Goal: Task Accomplishment & Management: Use online tool/utility

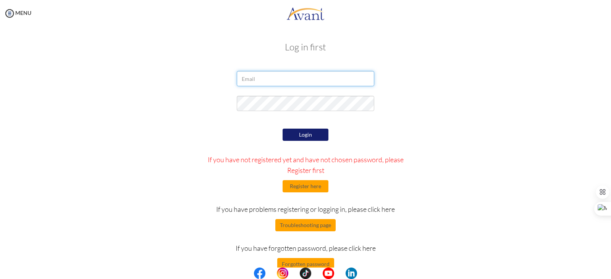
click at [279, 79] on input "email" at bounding box center [305, 78] width 137 height 15
type input "[EMAIL_ADDRESS][DOMAIN_NAME]"
click at [456, 53] on div "Log in first [EMAIL_ADDRESS][DOMAIN_NAME] Login If you have not registered yet …" at bounding box center [305, 155] width 447 height 242
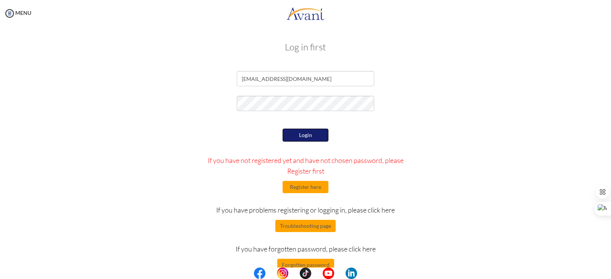
click at [313, 134] on button "Login" at bounding box center [305, 135] width 46 height 13
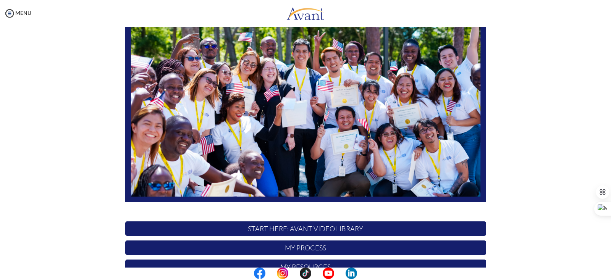
scroll to position [65, 0]
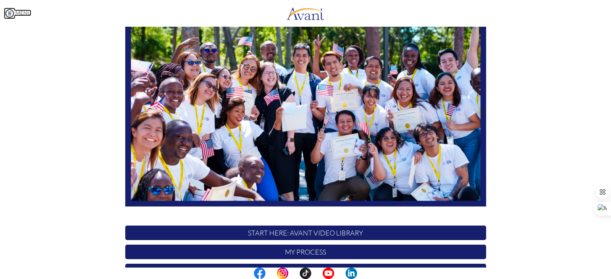
click at [8, 11] on img at bounding box center [9, 13] width 11 height 11
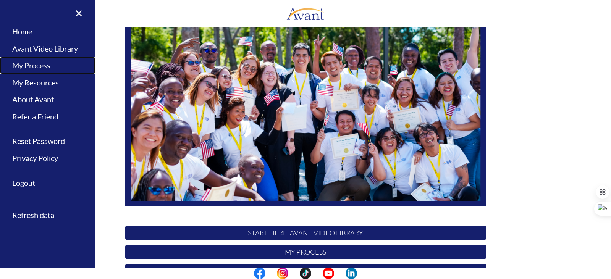
click at [35, 63] on link "My Process" at bounding box center [47, 65] width 95 height 17
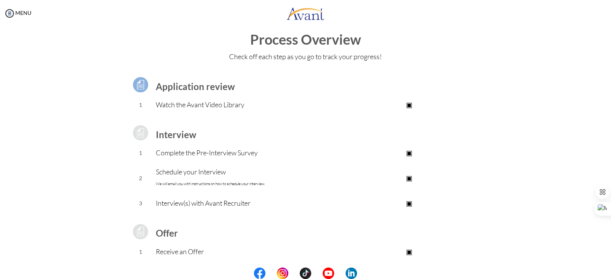
scroll to position [0, 0]
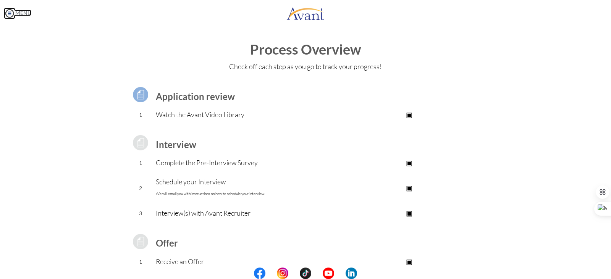
click at [16, 12] on link "MENU" at bounding box center [17, 13] width 27 height 6
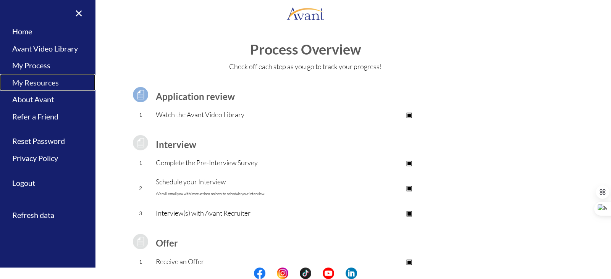
click at [45, 84] on link "My Resources" at bounding box center [47, 82] width 95 height 17
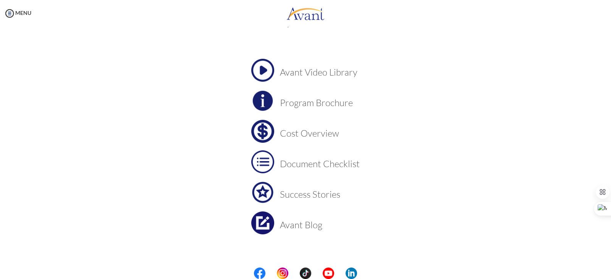
scroll to position [26, 0]
click at [300, 161] on h3 "Document Checklist" at bounding box center [320, 162] width 80 height 10
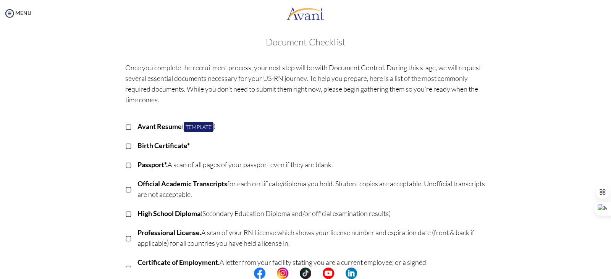
scroll to position [0, 0]
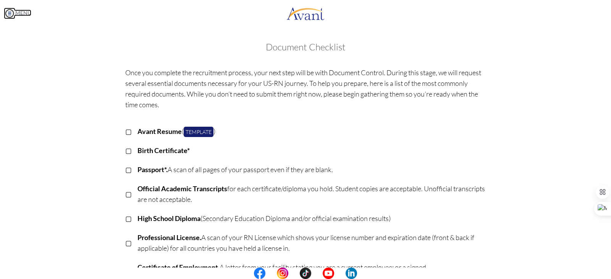
click at [14, 13] on img at bounding box center [9, 13] width 11 height 11
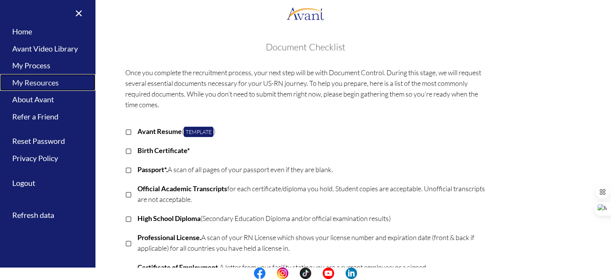
click at [39, 81] on link "My Resources" at bounding box center [47, 82] width 95 height 17
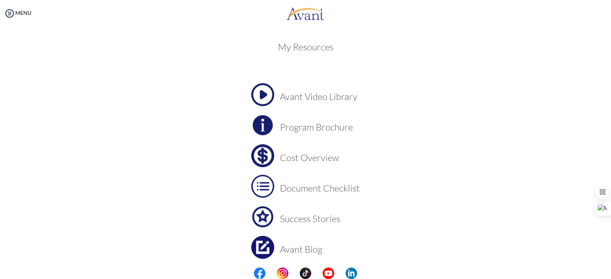
click at [285, 158] on h3 "Cost Overview" at bounding box center [320, 158] width 80 height 10
click at [308, 218] on h3 "Success Stories" at bounding box center [320, 219] width 80 height 10
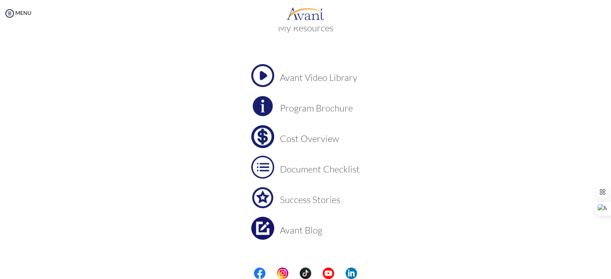
scroll to position [29, 0]
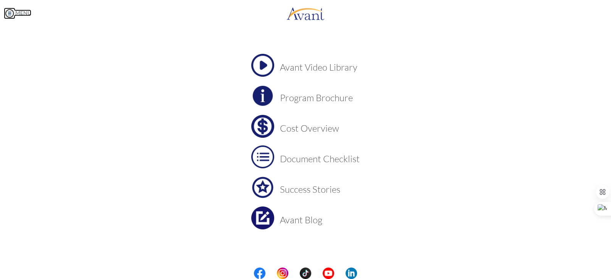
click at [11, 12] on img at bounding box center [9, 13] width 11 height 11
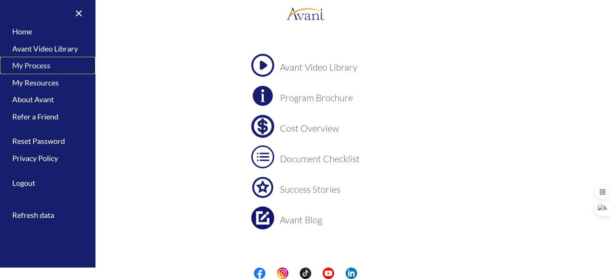
click at [44, 66] on link "My Process" at bounding box center [47, 65] width 95 height 17
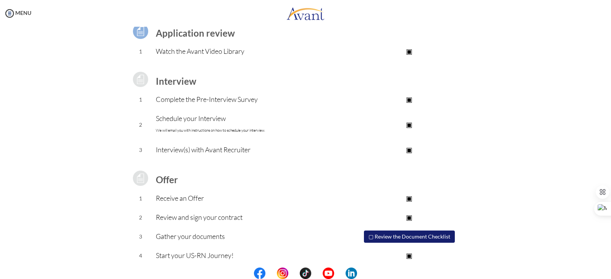
scroll to position [68, 0]
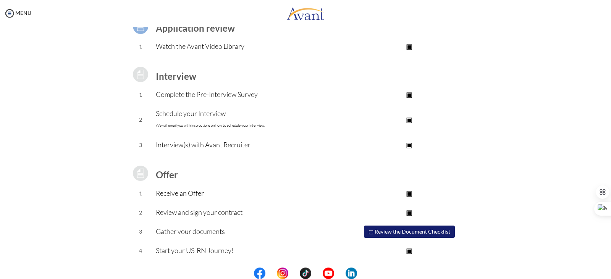
click at [369, 229] on button "▢ Review the Document Checklist" at bounding box center [409, 232] width 91 height 12
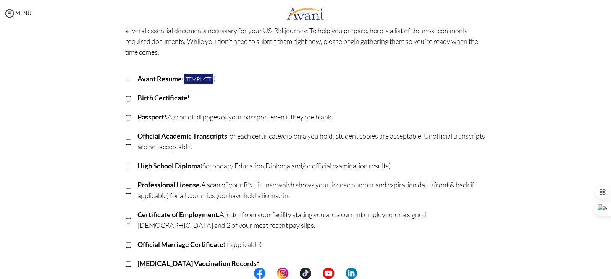
scroll to position [76, 0]
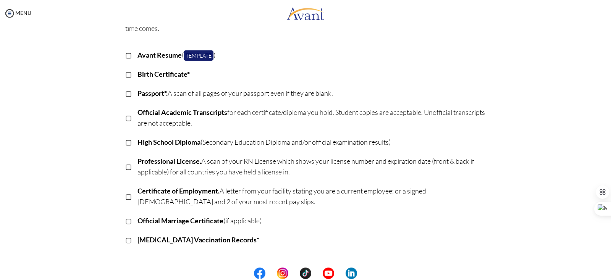
click at [125, 74] on p "▢" at bounding box center [128, 74] width 6 height 11
click at [126, 72] on p "▣" at bounding box center [128, 74] width 6 height 11
click at [126, 52] on p "▢" at bounding box center [128, 55] width 6 height 11
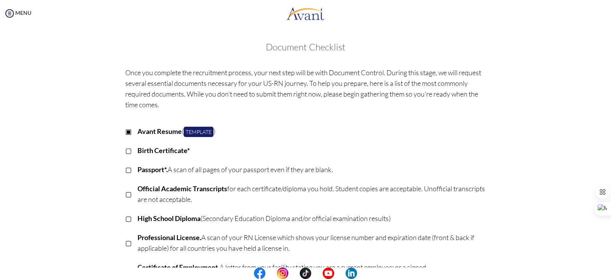
click at [126, 132] on p "▣" at bounding box center [128, 131] width 6 height 11
click at [411, 119] on div "Once you complete the recruitment process, your next step will be with Document…" at bounding box center [305, 256] width 372 height 387
